Goal: Transaction & Acquisition: Purchase product/service

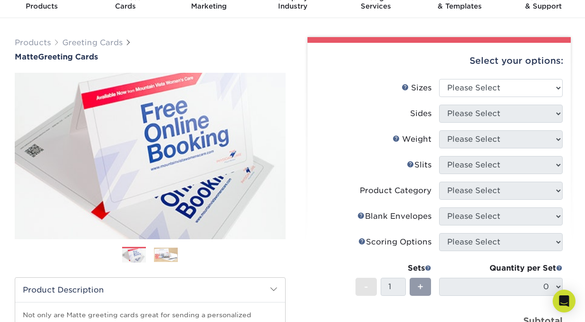
scroll to position [45, 0]
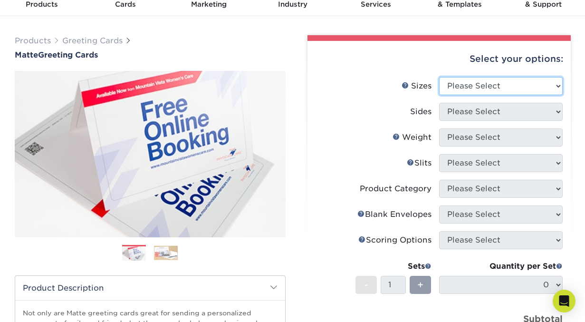
click at [556, 86] on select "Please Select 4.25" x 11" 5.5" x 8.5" 6" x 9" 6" x 12" 7" x 10" 8.5" x 11"" at bounding box center [500, 86] width 123 height 18
click at [406, 84] on link "Sizes Help" at bounding box center [405, 85] width 8 height 8
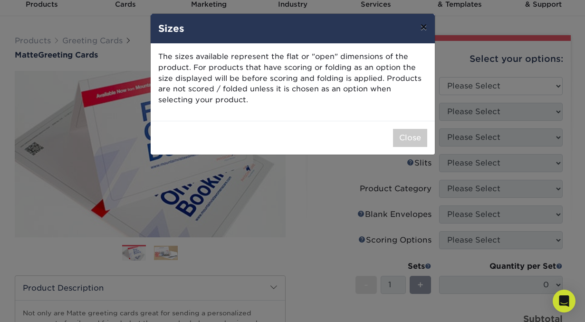
click at [423, 28] on button "×" at bounding box center [423, 27] width 22 height 27
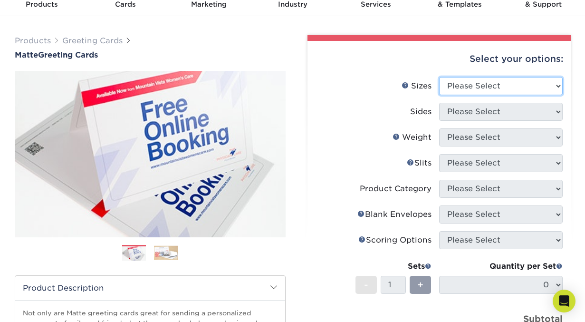
click at [466, 83] on select "Please Select 4.25" x 11" 5.5" x 8.5" 6" x 9" 6" x 12" 7" x 10" 8.5" x 11"" at bounding box center [500, 86] width 123 height 18
click at [405, 86] on link "Sizes Help" at bounding box center [405, 85] width 8 height 8
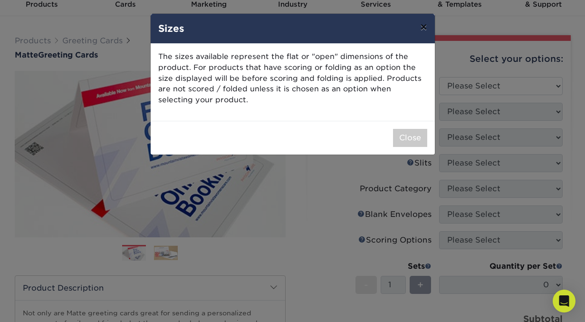
click at [420, 30] on button "×" at bounding box center [423, 27] width 22 height 27
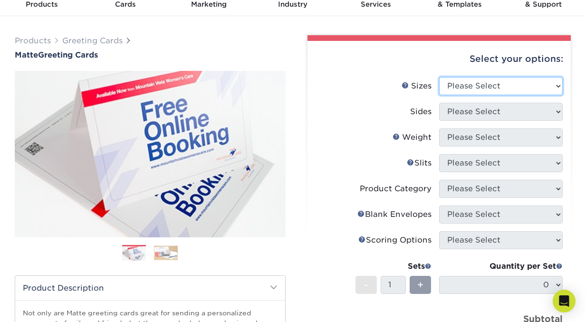
click at [490, 86] on select "Please Select 4.25" x 11" 5.5" x 8.5" 6" x 9" 6" x 12" 7" x 10" 8.5" x 11"" at bounding box center [500, 86] width 123 height 18
click at [542, 85] on select "Please Select 4.25" x 11" 5.5" x 8.5" 6" x 9" 6" x 12" 7" x 10" 8.5" x 11"" at bounding box center [500, 86] width 123 height 18
click at [511, 90] on select "Please Select 4.25" x 11" 5.5" x 8.5" 6" x 9" 6" x 12" 7" x 10" 8.5" x 11"" at bounding box center [500, 86] width 123 height 18
select select "6.00x9.00"
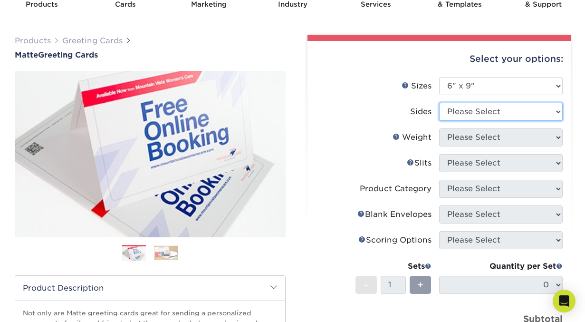
click at [487, 113] on select "Please Select Print Both Sides Print Front Only" at bounding box center [500, 112] width 123 height 18
select select "13abbda7-1d64-4f25-8bb2-c179b224825d"
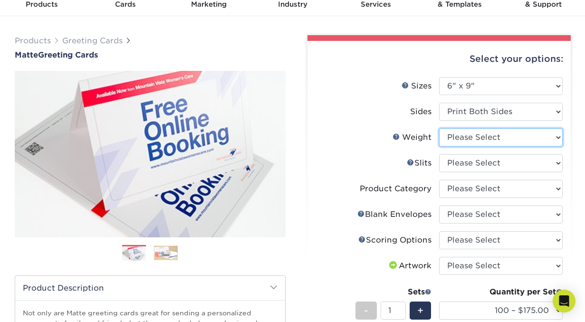
click at [489, 138] on select "Please Select 14PT" at bounding box center [500, 137] width 123 height 18
select select "14PT"
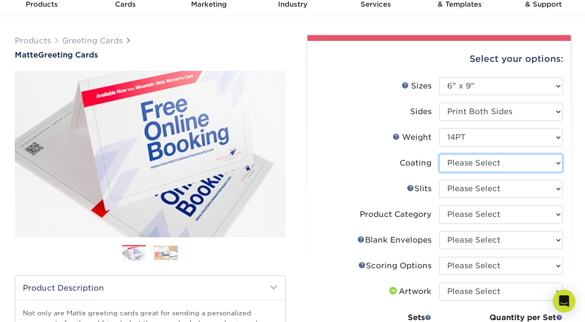
click at [486, 166] on select at bounding box center [500, 163] width 123 height 18
select select "121bb7b5-3b4d-429f-bd8d-bbf80e953313"
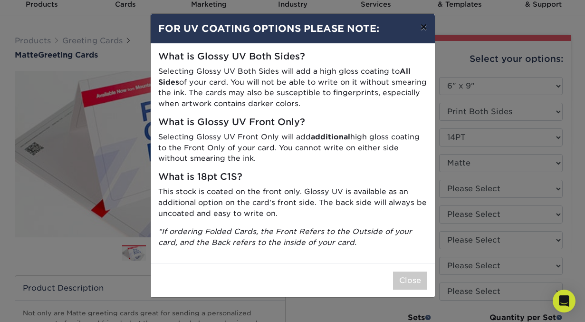
click at [425, 28] on button "×" at bounding box center [423, 27] width 22 height 27
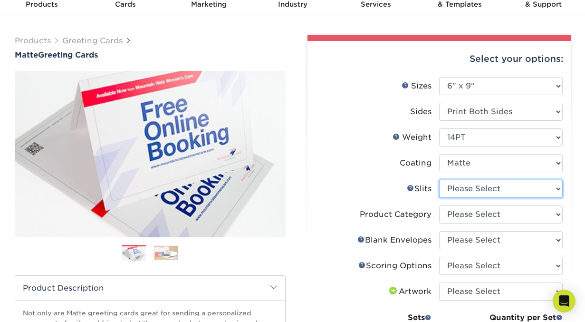
click at [459, 187] on select "Please Select Moon Slits Bottom Panel Moon Slits Right Panel No Gift Card Slits…" at bounding box center [500, 189] width 123 height 18
select select "c4055f3c-a707-4a99-931b-ce83690041fd"
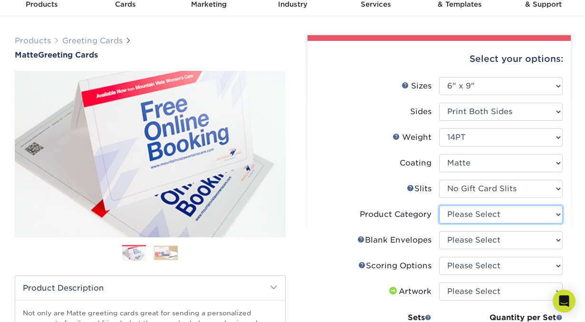
click at [466, 214] on select "Please Select Greeting Cards" at bounding box center [500, 214] width 123 height 18
select select "b7f8198f-f281-4438-a52e-cd7a5c5c0cfc"
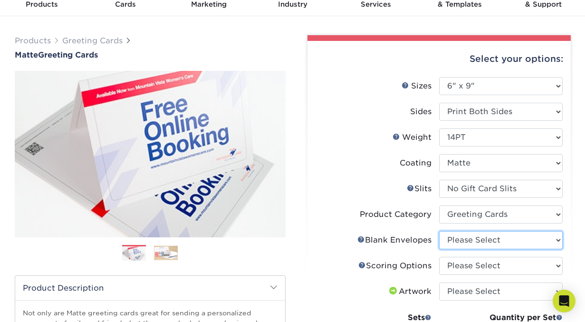
click at [468, 239] on select "Please Select No Blank Envelopes Yes 100 Envelopes A6 Yes 250 Envelopes A6 Yes …" at bounding box center [500, 240] width 123 height 18
select select "df5a86f8-293f-421a-b8b6-9b3ce1cb9682"
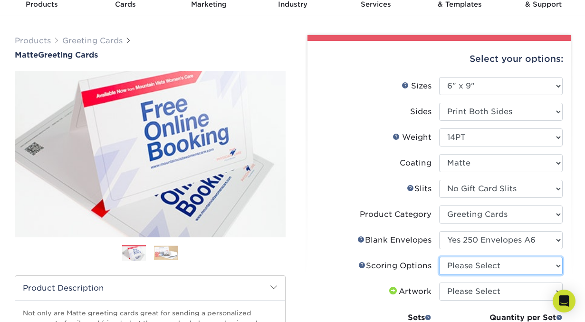
click at [467, 261] on select "Please Select Score in Half" at bounding box center [500, 265] width 123 height 18
select select "b23166fa-223a-4016-b2d3-d3438452c7d9"
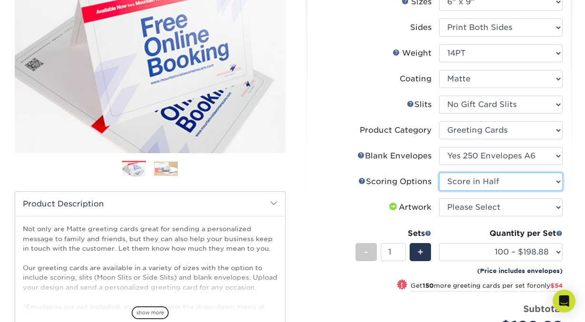
scroll to position [134, 0]
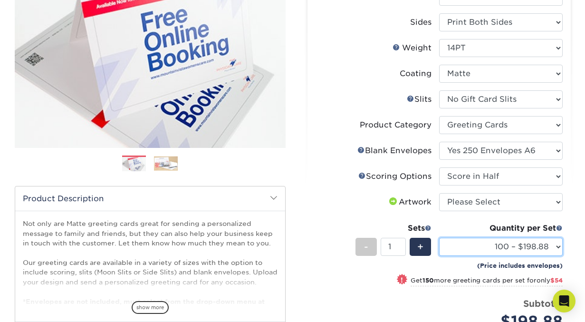
click at [469, 247] on select "100 – $198.88 250 – $252.88 500 – $289.88 1000 – $329.88 2500 – $520.88 5000 – …" at bounding box center [500, 246] width 123 height 18
click at [468, 250] on select "100 – $198.88 250 – $252.88 500 – $289.88 1000 – $329.88 2500 – $520.88 5000 – …" at bounding box center [500, 246] width 123 height 18
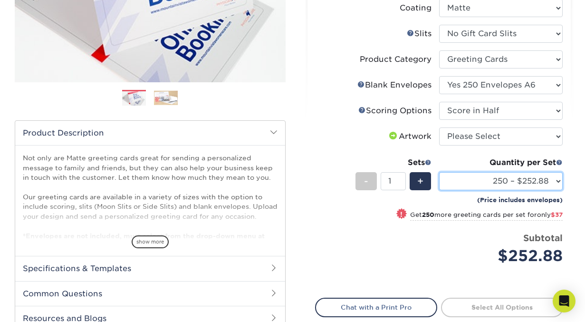
scroll to position [181, 0]
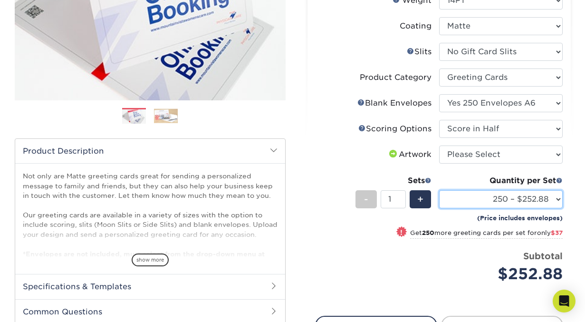
click at [519, 200] on select "100 – $198.88 250 – $252.88 500 – $289.88 1000 – $329.88 2500 – $520.88 5000 – …" at bounding box center [500, 199] width 123 height 18
select select "500 – $289.88"
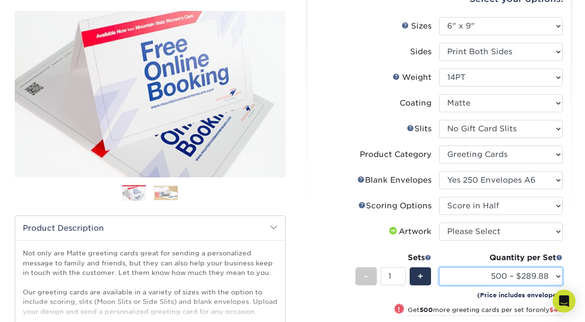
scroll to position [102, 0]
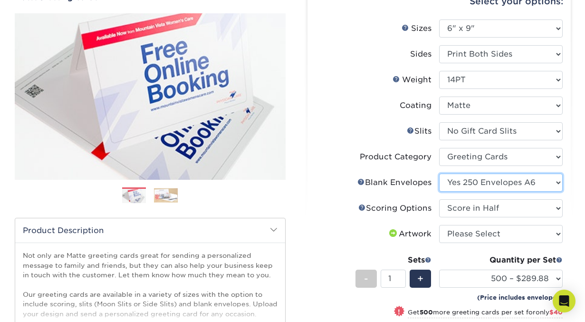
click at [508, 184] on select "Please Select No Blank Envelopes Yes 100 Envelopes A6 Yes 250 Envelopes A6 Yes …" at bounding box center [500, 182] width 123 height 18
select select "2aaa5369-6972-4975-9188-9cb91015ecdc"
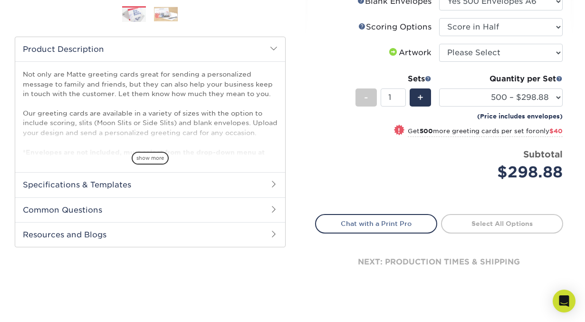
scroll to position [284, 0]
click at [265, 179] on h2 "Specifications & Templates" at bounding box center [150, 183] width 270 height 25
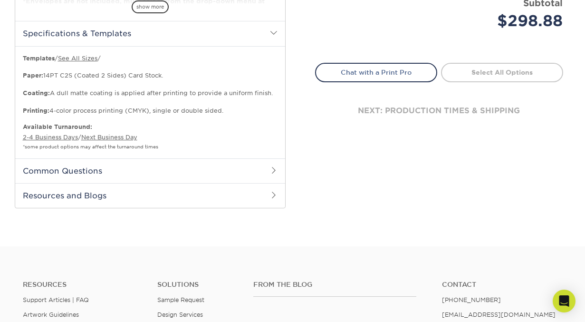
scroll to position [435, 0]
click at [265, 169] on h2 "Common Questions" at bounding box center [150, 169] width 270 height 25
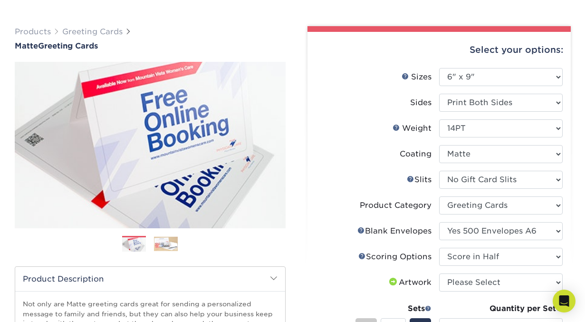
scroll to position [55, 0]
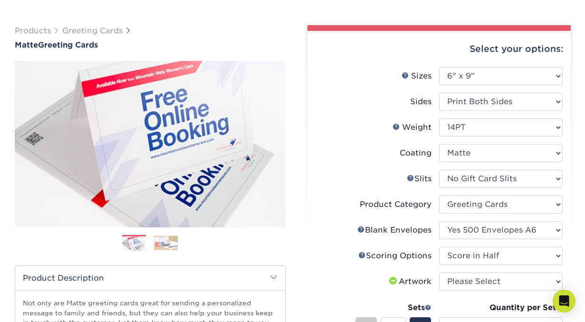
click at [166, 246] on img at bounding box center [166, 242] width 24 height 15
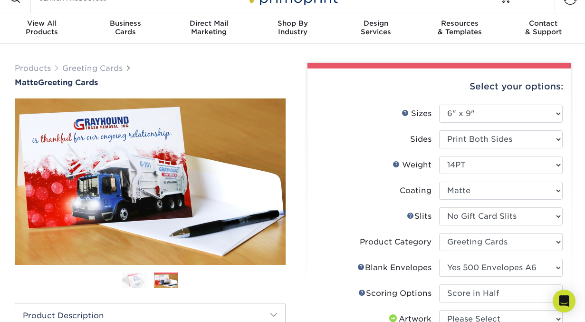
scroll to position [0, 0]
